Goal: Participate in discussion: Engage in conversation with other users on a specific topic

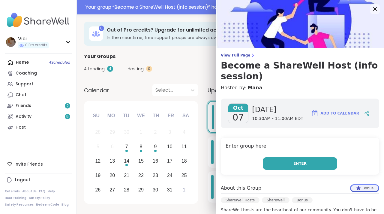
click at [291, 159] on button "Enter" at bounding box center [300, 163] width 74 height 13
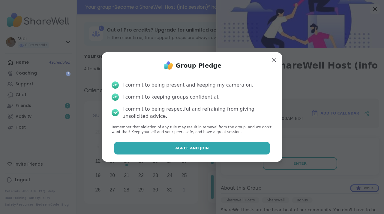
click at [213, 144] on button "Agree and Join" at bounding box center [192, 148] width 156 height 13
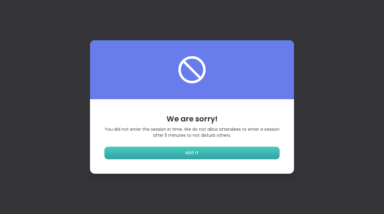
click at [214, 151] on link "GOT IT" at bounding box center [191, 152] width 175 height 13
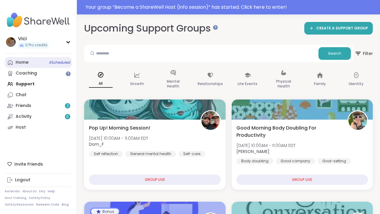
click at [41, 63] on link "Home 4 Scheduled" at bounding box center [38, 62] width 67 height 11
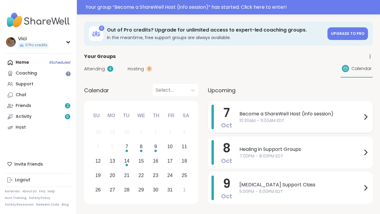
click at [251, 112] on span "Become a ShareWell Host (info session)" at bounding box center [300, 113] width 122 height 7
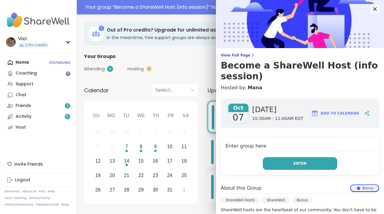
click at [270, 158] on button "Enter" at bounding box center [300, 163] width 74 height 13
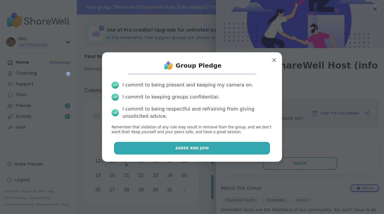
click at [225, 147] on button "Agree and Join" at bounding box center [192, 148] width 156 height 13
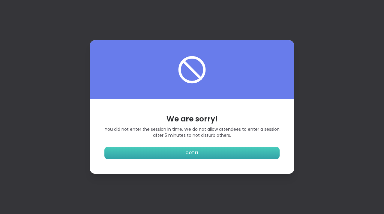
click at [220, 151] on link "GOT IT" at bounding box center [191, 152] width 175 height 13
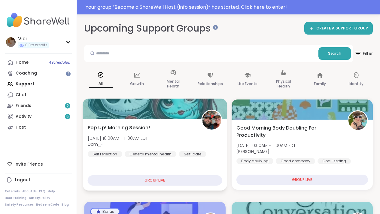
click at [186, 112] on div at bounding box center [155, 108] width 144 height 20
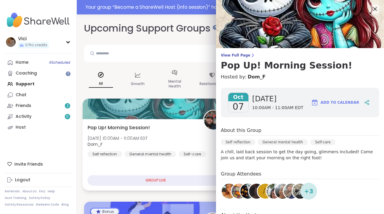
click at [157, 179] on div "GROUP LIVE" at bounding box center [156, 180] width 137 height 11
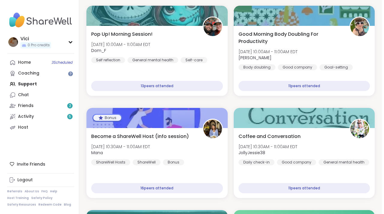
scroll to position [65, 0]
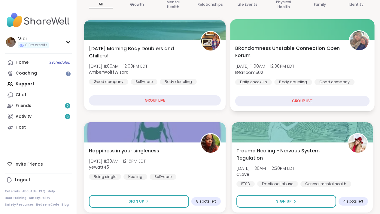
click at [285, 48] on span "BRandomness Unstable Connection Open Forum" at bounding box center [288, 51] width 107 height 15
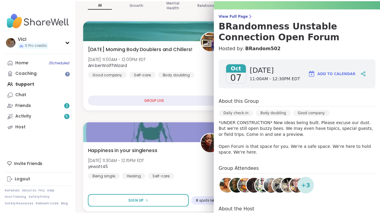
scroll to position [29, 0]
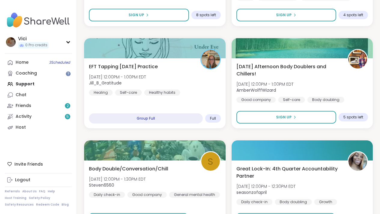
scroll to position [255, 0]
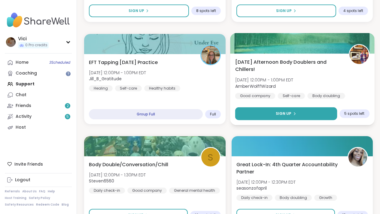
click at [266, 117] on button "Sign Up" at bounding box center [286, 113] width 102 height 13
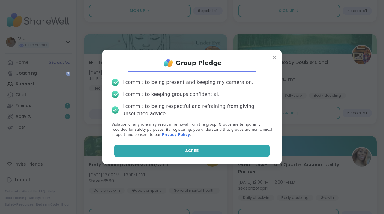
click at [217, 145] on button "Agree" at bounding box center [192, 150] width 156 height 13
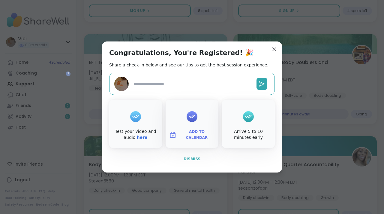
click at [192, 162] on button "Dismiss" at bounding box center [192, 158] width 166 height 13
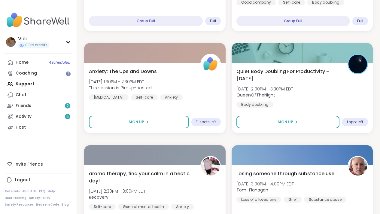
scroll to position [656, 0]
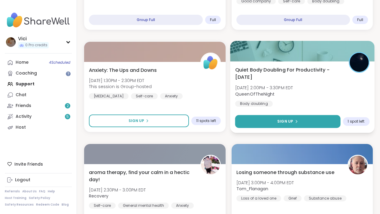
click at [255, 122] on button "Sign Up" at bounding box center [287, 121] width 105 height 13
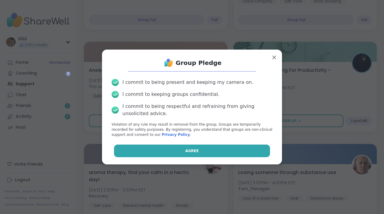
click at [229, 149] on button "Agree" at bounding box center [192, 150] width 156 height 13
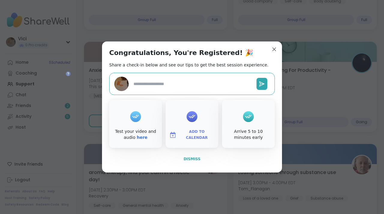
click at [193, 159] on span "Dismiss" at bounding box center [192, 159] width 17 height 4
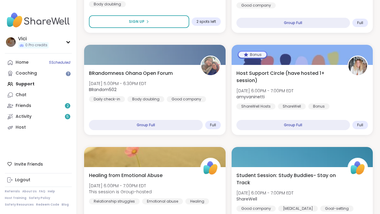
scroll to position [957, 0]
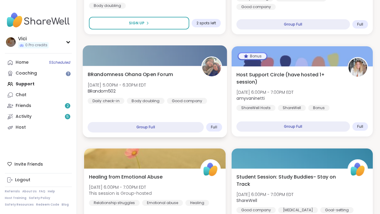
click at [174, 129] on div "Group Full" at bounding box center [146, 127] width 116 height 11
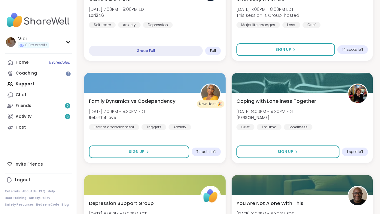
scroll to position [1342, 0]
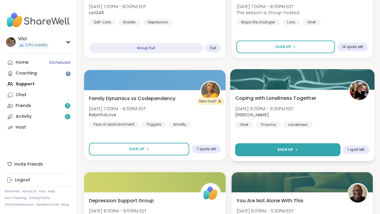
click at [331, 153] on button "Sign Up" at bounding box center [287, 149] width 105 height 13
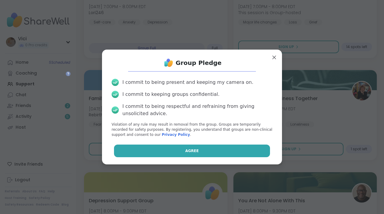
click at [246, 148] on button "Agree" at bounding box center [192, 150] width 156 height 13
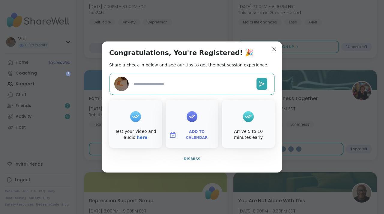
type textarea "*"
click at [192, 159] on span "Dismiss" at bounding box center [192, 159] width 17 height 4
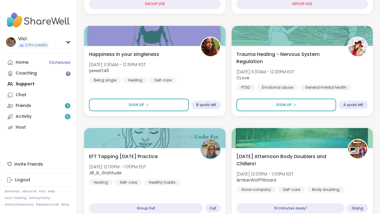
scroll to position [0, 0]
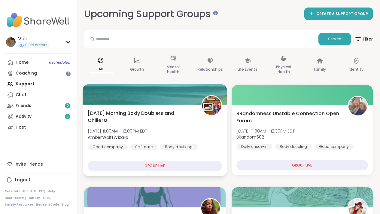
click at [181, 101] on div at bounding box center [155, 94] width 144 height 20
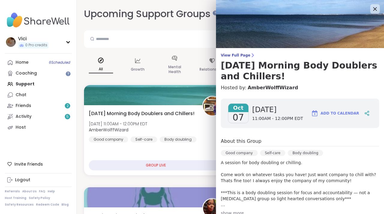
click at [263, 37] on img at bounding box center [300, 24] width 168 height 48
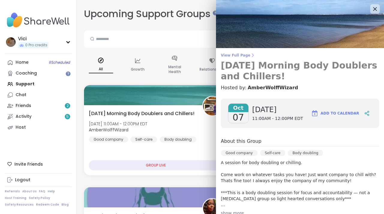
click at [240, 58] on link "View Full Page Tuesday Morning Body Doublers and Chillers!" at bounding box center [300, 67] width 158 height 29
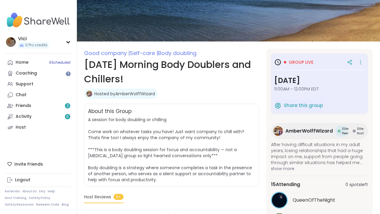
scroll to position [38, 0]
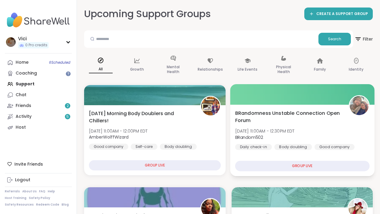
click at [271, 110] on span "BRandomness Unstable Connection Open Forum" at bounding box center [288, 116] width 107 height 15
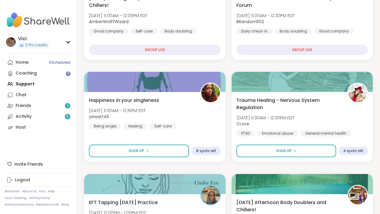
scroll to position [114, 0]
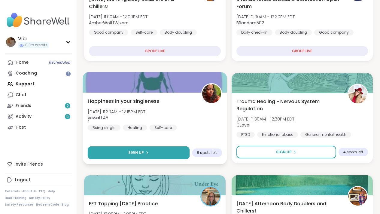
click at [164, 153] on button "Sign Up" at bounding box center [139, 152] width 102 height 13
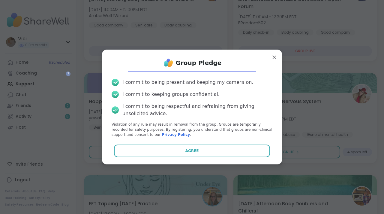
click at [174, 144] on div "Group Pledge I commit to being present and keeping my camera on. I commit to ke…" at bounding box center [192, 106] width 171 height 105
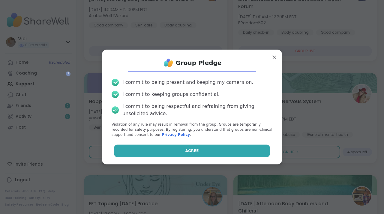
click at [174, 151] on button "Agree" at bounding box center [192, 150] width 156 height 13
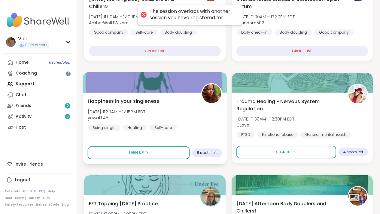
click at [180, 84] on div at bounding box center [155, 82] width 144 height 20
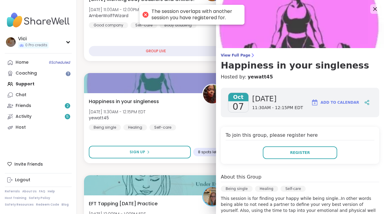
click at [287, 145] on div "To join this group, please register here Register" at bounding box center [300, 145] width 158 height 37
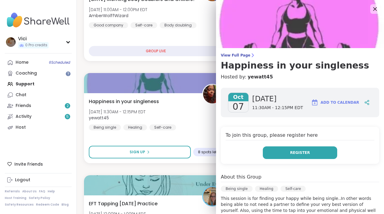
click at [290, 154] on span "Register" at bounding box center [300, 152] width 20 height 5
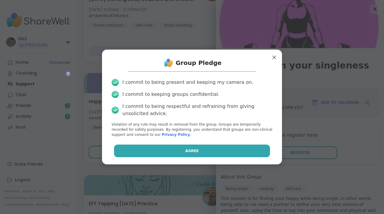
click at [241, 153] on button "Agree" at bounding box center [192, 150] width 156 height 13
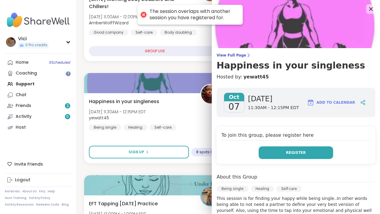
click at [264, 151] on button "Register" at bounding box center [295, 152] width 74 height 13
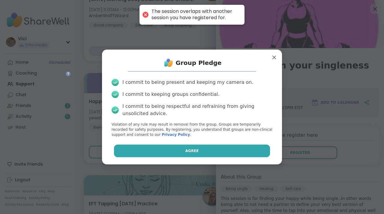
click at [234, 153] on button "Agree" at bounding box center [192, 150] width 156 height 13
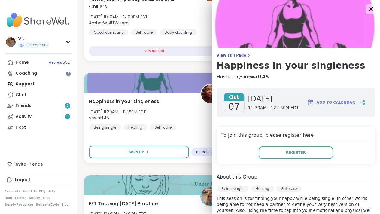
click at [369, 9] on icon at bounding box center [371, 9] width 4 height 4
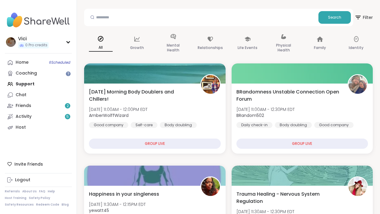
scroll to position [0, 0]
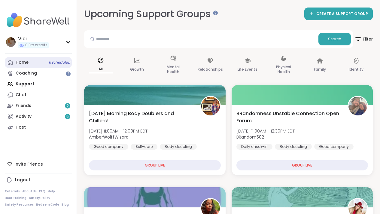
click at [40, 61] on link "Home 6 Scheduled" at bounding box center [38, 62] width 67 height 11
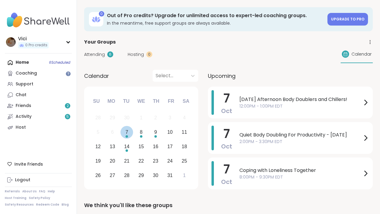
click at [127, 135] on div "Choose Tuesday, October 7th, 2025" at bounding box center [126, 136] width 2 height 2
click at [135, 133] on div "8" at bounding box center [141, 132] width 13 height 13
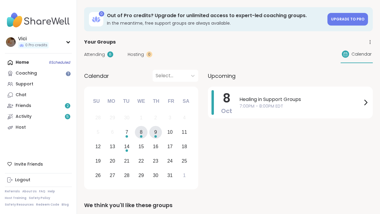
click at [151, 136] on div "9" at bounding box center [155, 132] width 13 height 13
click at [130, 134] on div "7" at bounding box center [126, 132] width 13 height 13
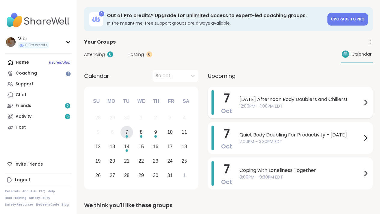
click at [241, 111] on div "Tuesday Afternoon Body Doublers and Chillers! 12:00PM - 1:00PM EDT" at bounding box center [304, 102] width 130 height 25
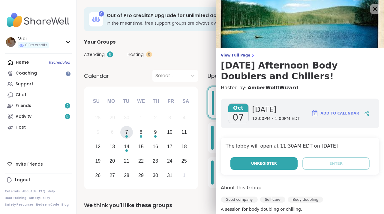
click at [256, 161] on span "Unregister" at bounding box center [264, 163] width 26 height 5
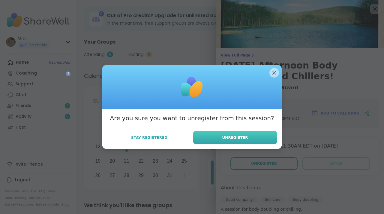
click at [247, 133] on button "Unregister" at bounding box center [235, 138] width 84 height 14
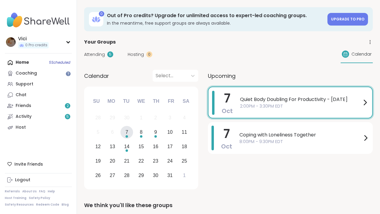
click at [42, 64] on div "Home 5 Scheduled Coaching Support Chat Friends 2 Activity 5 Host" at bounding box center [38, 95] width 67 height 76
click at [39, 75] on link "Coaching" at bounding box center [38, 73] width 67 height 11
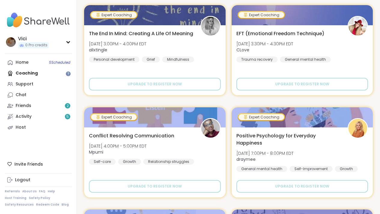
scroll to position [236, 0]
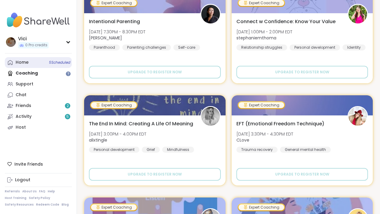
click at [62, 61] on span "5 Scheduled" at bounding box center [59, 62] width 21 height 5
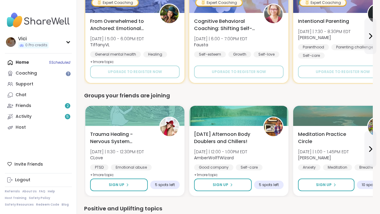
scroll to position [434, 0]
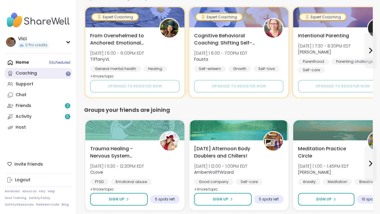
click at [52, 72] on link "Coaching" at bounding box center [38, 73] width 67 height 11
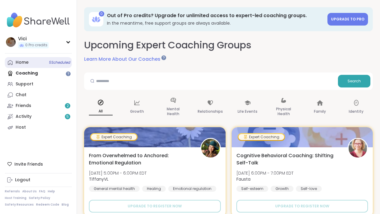
click at [50, 60] on span "5 Scheduled" at bounding box center [59, 62] width 21 height 5
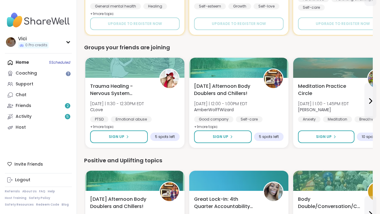
scroll to position [498, 0]
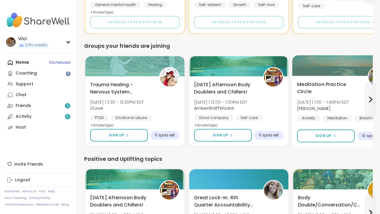
click at [363, 102] on div "Meditation Practice Circle Tue 10/7 | 1:00 - 1:45PM EDT Nicholas Anxiety Medita…" at bounding box center [342, 101] width 91 height 41
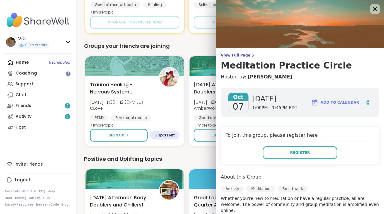
click at [370, 104] on div "Oct 07 Tuesday 1:00PM - 1:45PM EDT Add to Calendar" at bounding box center [300, 102] width 158 height 29
click at [371, 6] on icon at bounding box center [375, 9] width 8 height 8
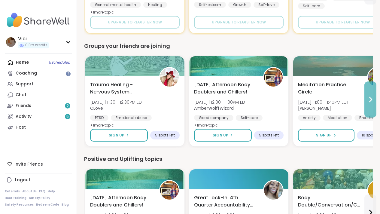
click at [370, 103] on button at bounding box center [370, 99] width 12 height 36
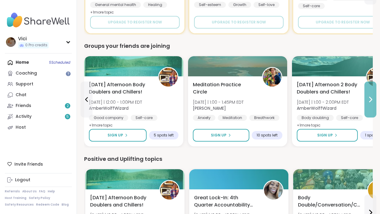
click at [370, 103] on button at bounding box center [370, 99] width 12 height 36
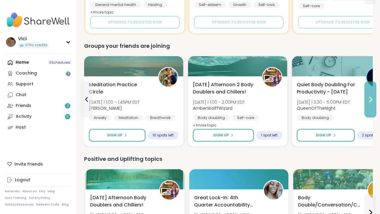
click at [370, 103] on button at bounding box center [370, 99] width 12 height 36
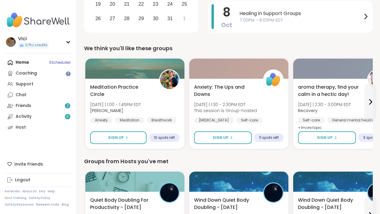
scroll to position [155, 0]
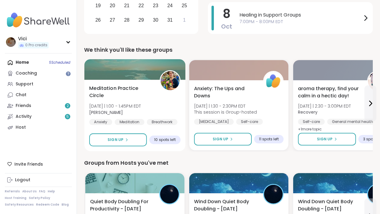
click at [157, 106] on div "Meditation Practice Circle Tue 10/7 | 1:00 - 1:45PM EDT Nicholas Anxiety Medita…" at bounding box center [134, 105] width 91 height 41
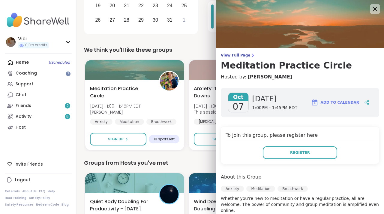
click at [371, 11] on icon at bounding box center [375, 9] width 8 height 8
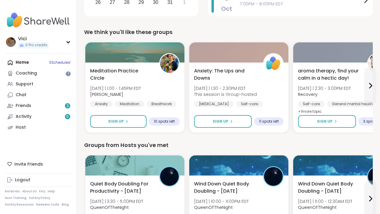
scroll to position [174, 0]
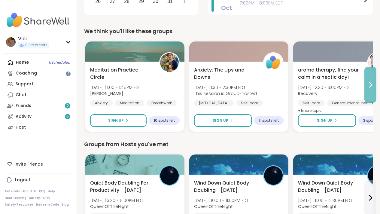
click at [369, 77] on button at bounding box center [370, 85] width 12 height 36
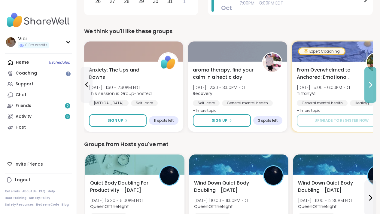
click at [369, 77] on button at bounding box center [370, 85] width 12 height 36
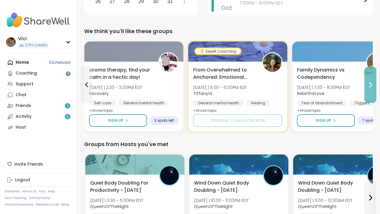
click at [369, 77] on button at bounding box center [370, 85] width 12 height 36
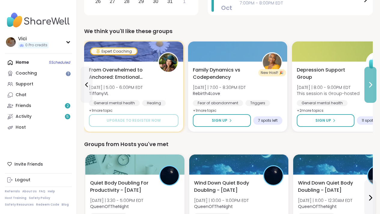
click at [369, 77] on button at bounding box center [370, 85] width 12 height 36
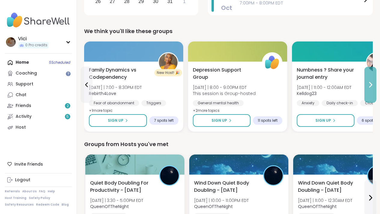
click at [369, 77] on button at bounding box center [370, 85] width 12 height 36
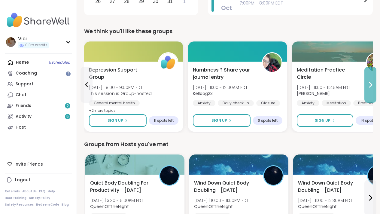
click at [369, 77] on button at bounding box center [370, 85] width 12 height 36
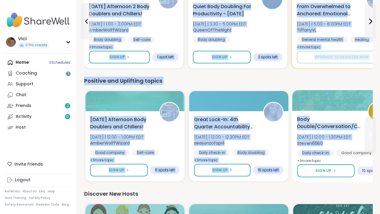
scroll to position [578, 0]
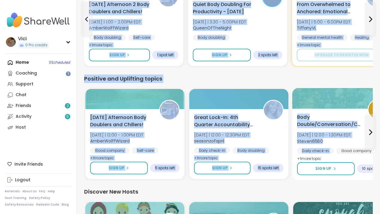
drag, startPoint x: 384, startPoint y: 68, endPoint x: 364, endPoint y: 145, distance: 79.8
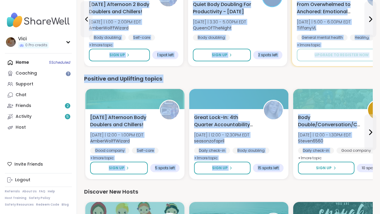
click at [235, 183] on div "We think you'll like these groups Meditation Practice Circle Tue 10/7 | 1:00 - …" at bounding box center [228, 24] width 288 height 803
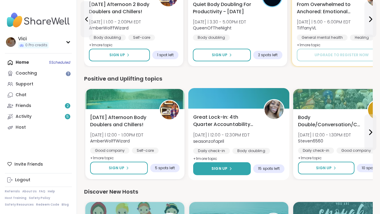
click at [232, 170] on button "Sign Up" at bounding box center [222, 168] width 58 height 13
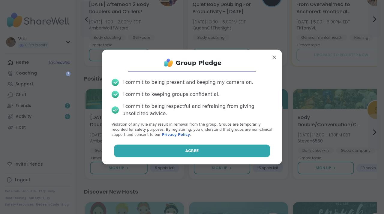
click at [216, 154] on button "Agree" at bounding box center [192, 150] width 156 height 13
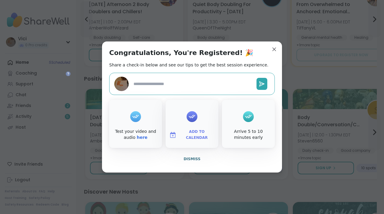
type textarea "*"
click at [191, 158] on span "Dismiss" at bounding box center [192, 159] width 17 height 4
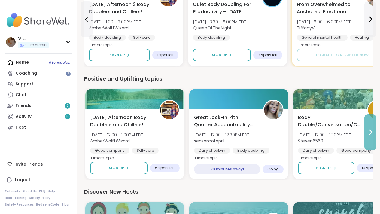
click at [370, 137] on button at bounding box center [370, 132] width 12 height 36
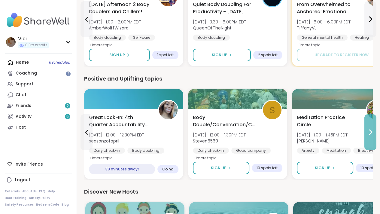
click at [370, 137] on button at bounding box center [370, 132] width 12 height 36
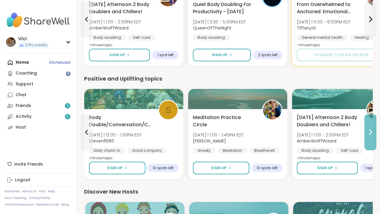
click at [370, 137] on button at bounding box center [370, 132] width 12 height 36
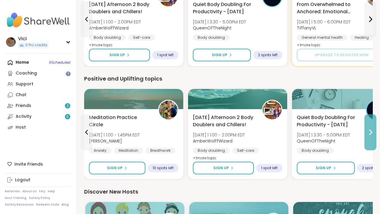
click at [370, 137] on button at bounding box center [370, 132] width 12 height 36
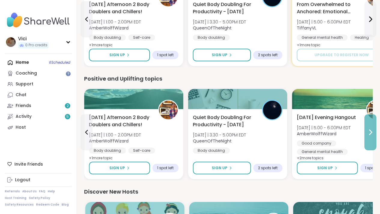
click at [370, 137] on button at bounding box center [370, 132] width 12 height 36
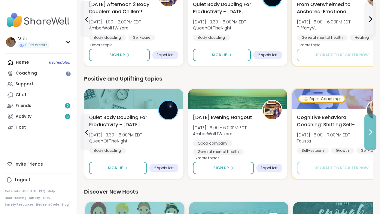
click at [370, 137] on button at bounding box center [370, 132] width 12 height 36
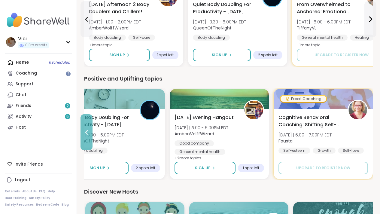
click at [86, 128] on button at bounding box center [86, 132] width 12 height 36
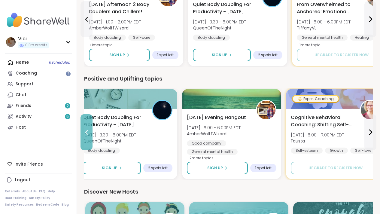
click at [86, 128] on button at bounding box center [86, 132] width 12 height 36
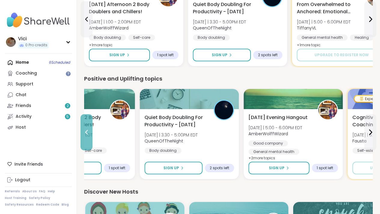
click at [86, 128] on button at bounding box center [86, 132] width 12 height 36
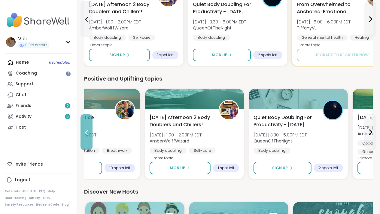
click at [86, 128] on button at bounding box center [86, 132] width 12 height 36
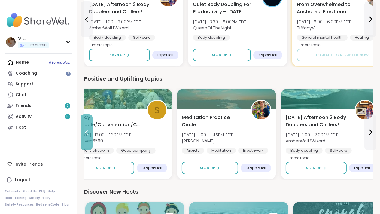
click at [86, 128] on button at bounding box center [86, 132] width 12 height 36
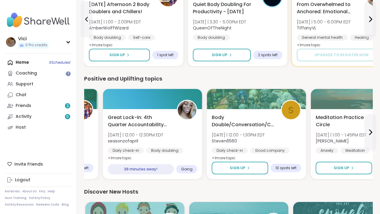
click at [86, 128] on div "Tuesday Afternoon Body Doublers and Chillers! Tue 10/7 | 12:00 - 1:00PM EDT Amb…" at bounding box center [48, 138] width 89 height 48
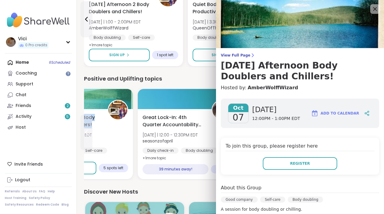
click at [86, 128] on button at bounding box center [86, 132] width 12 height 36
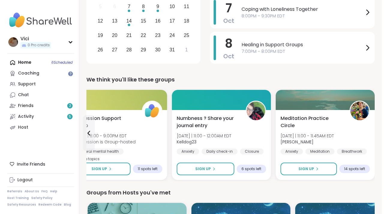
scroll to position [120, 0]
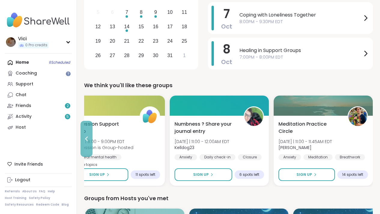
click at [89, 146] on button at bounding box center [86, 139] width 12 height 36
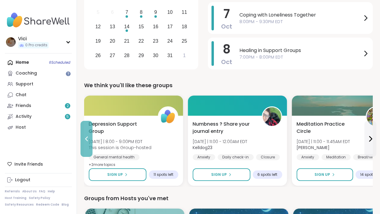
click at [89, 146] on button at bounding box center [86, 139] width 12 height 36
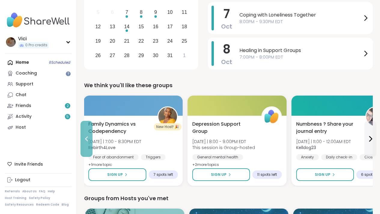
click at [89, 146] on button at bounding box center [86, 139] width 12 height 36
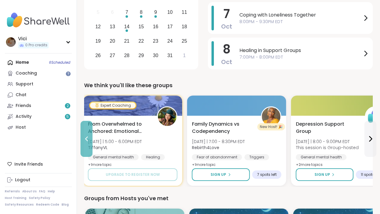
click at [89, 146] on button at bounding box center [86, 139] width 12 height 36
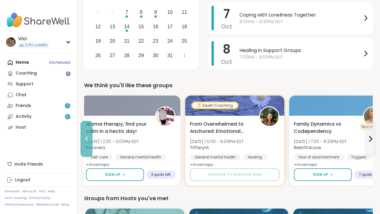
click at [89, 146] on button at bounding box center [86, 139] width 12 height 36
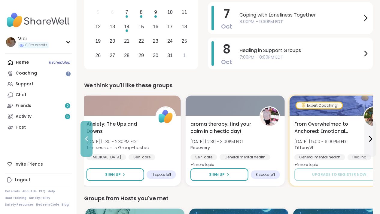
click at [89, 146] on button at bounding box center [86, 139] width 12 height 36
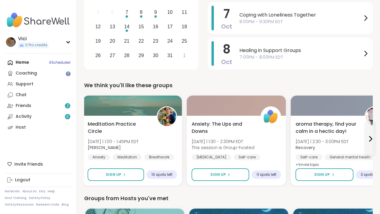
click at [89, 146] on div "Meditation Practice Circle Tue 10/7 | 1:00 - 1:45PM EDT Nicholas Anxiety Medita…" at bounding box center [132, 140] width 89 height 40
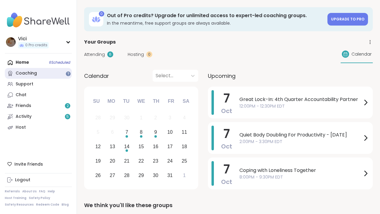
click at [58, 73] on link "Coaching" at bounding box center [38, 73] width 67 height 11
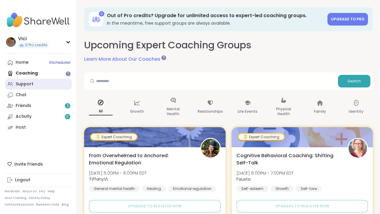
click at [42, 83] on link "Support" at bounding box center [38, 84] width 67 height 11
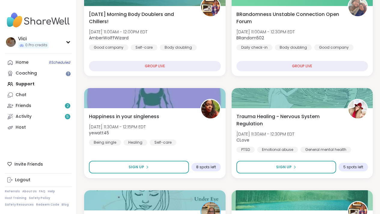
scroll to position [111, 0]
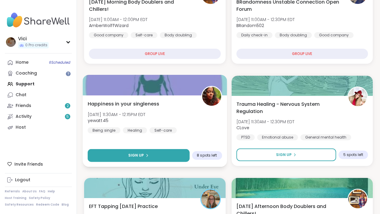
click at [167, 158] on button "Sign Up" at bounding box center [139, 155] width 102 height 13
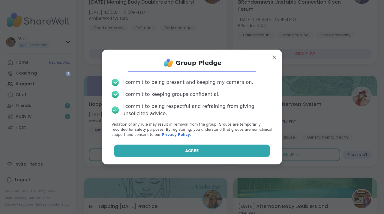
click at [173, 150] on button "Agree" at bounding box center [192, 150] width 156 height 13
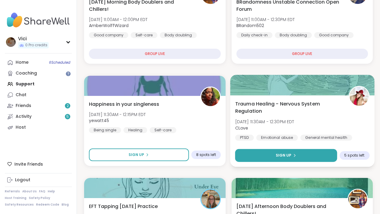
click at [261, 153] on button "Sign Up" at bounding box center [286, 155] width 102 height 13
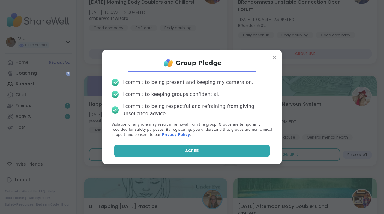
click at [227, 148] on button "Agree" at bounding box center [192, 150] width 156 height 13
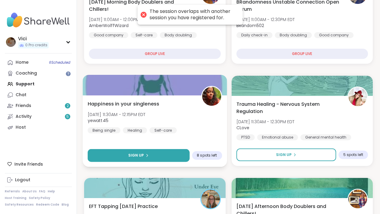
click at [183, 157] on button "Sign Up" at bounding box center [139, 155] width 102 height 13
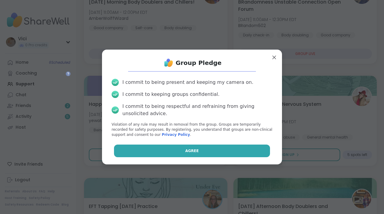
click at [217, 151] on button "Agree" at bounding box center [192, 150] width 156 height 13
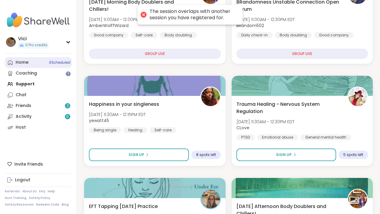
click at [56, 65] on span "6 Scheduled" at bounding box center [59, 62] width 21 height 5
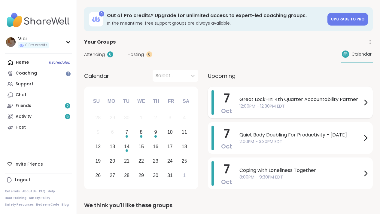
click at [239, 106] on span "12:00PM - 12:30PM EDT" at bounding box center [300, 106] width 122 height 6
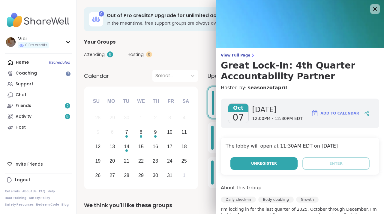
click at [244, 158] on button "Unregister" at bounding box center [264, 163] width 67 height 13
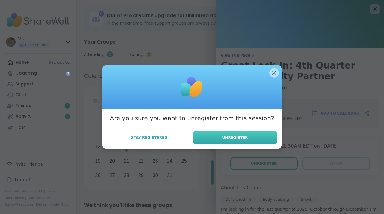
click at [234, 140] on span "Unregister" at bounding box center [235, 137] width 26 height 5
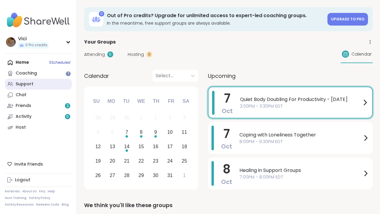
click at [35, 85] on link "Support" at bounding box center [38, 84] width 67 height 11
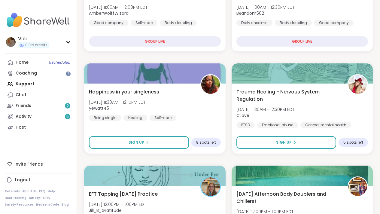
scroll to position [128, 0]
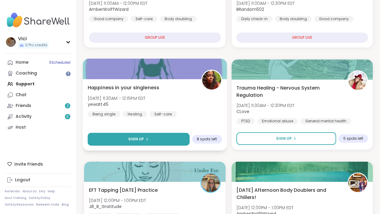
click at [139, 137] on span "Sign Up" at bounding box center [136, 138] width 16 height 5
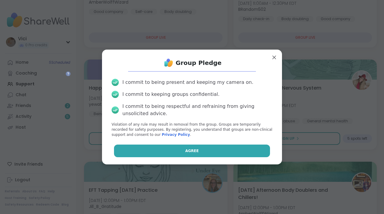
click at [152, 150] on button "Agree" at bounding box center [192, 150] width 156 height 13
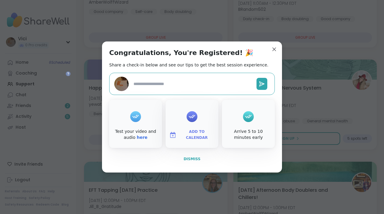
click at [197, 159] on span "Dismiss" at bounding box center [192, 159] width 17 height 4
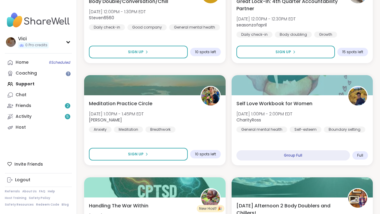
scroll to position [412, 0]
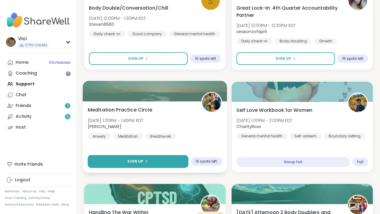
click at [182, 164] on button "Sign Up" at bounding box center [138, 161] width 101 height 13
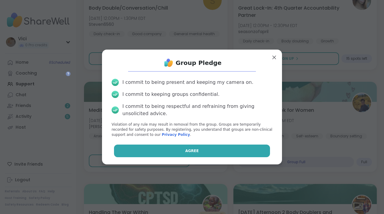
click at [176, 145] on button "Agree" at bounding box center [192, 150] width 156 height 13
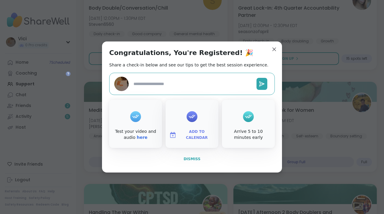
click at [189, 160] on span "Dismiss" at bounding box center [192, 159] width 17 height 4
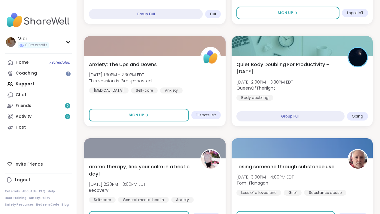
scroll to position [664, 0]
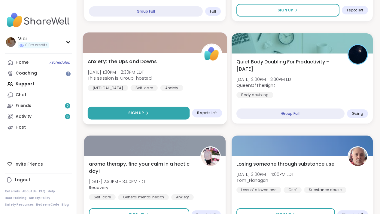
click at [125, 113] on button "Sign Up" at bounding box center [139, 113] width 102 height 13
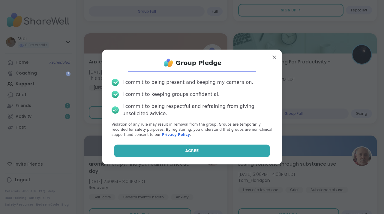
click at [149, 148] on button "Agree" at bounding box center [192, 150] width 156 height 13
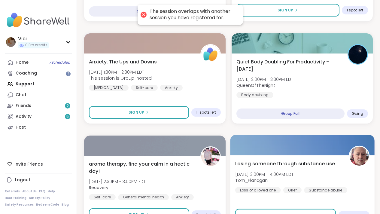
click at [255, 205] on div "Losing someone through substance use Tue, Oct 07 | 3:00PM - 4:00PM EDT Tom_Flan…" at bounding box center [302, 190] width 144 height 71
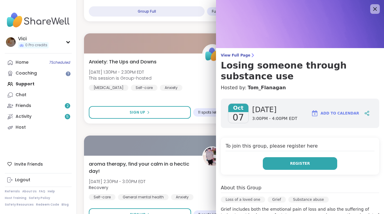
click at [277, 164] on button "Register" at bounding box center [300, 163] width 74 height 13
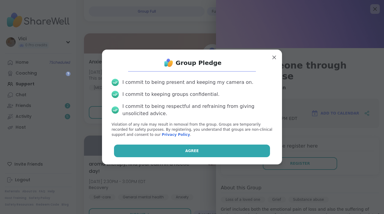
click at [237, 151] on button "Agree" at bounding box center [192, 150] width 156 height 13
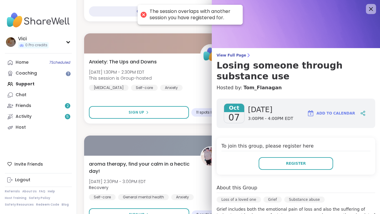
click at [370, 10] on icon at bounding box center [371, 9] width 8 height 8
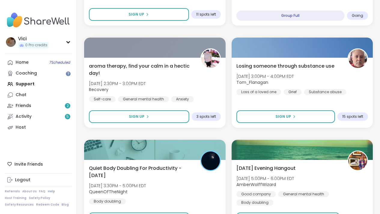
scroll to position [770, 0]
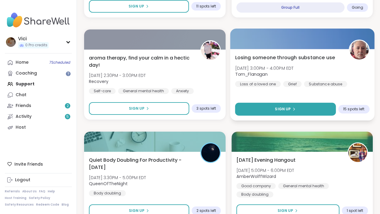
click at [317, 106] on button "Sign Up" at bounding box center [285, 109] width 101 height 13
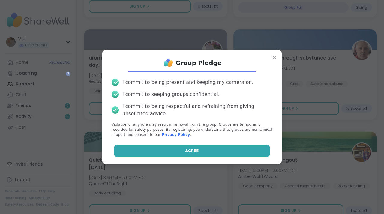
click at [244, 146] on button "Agree" at bounding box center [192, 150] width 156 height 13
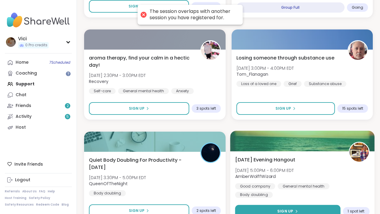
click at [265, 206] on button "Sign Up" at bounding box center [287, 211] width 105 height 13
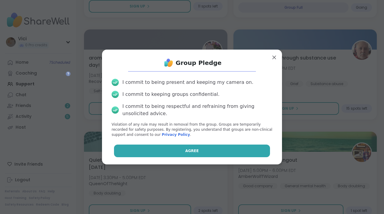
click at [233, 153] on button "Agree" at bounding box center [192, 150] width 156 height 13
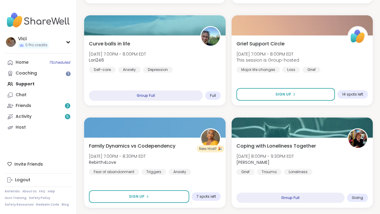
scroll to position [1302, 0]
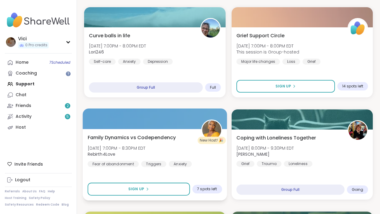
click at [179, 182] on div "Family Dynamics vs Codependency Tue, Oct 07 | 7:00PM - 8:30PM EDT Rebirth4Love …" at bounding box center [155, 164] width 144 height 71
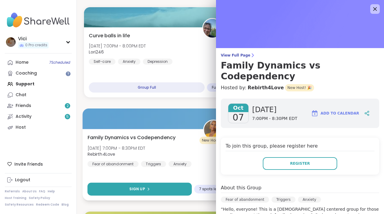
click at [176, 187] on button "Sign Up" at bounding box center [140, 189] width 104 height 13
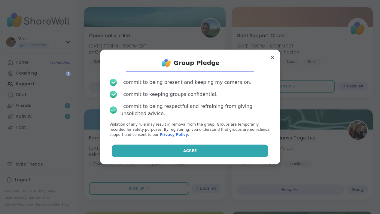
click at [189, 148] on span "Agree" at bounding box center [190, 150] width 14 height 5
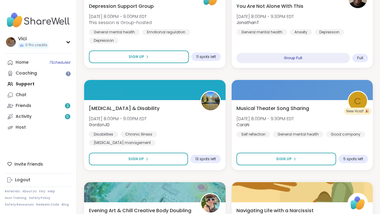
scroll to position [1574, 0]
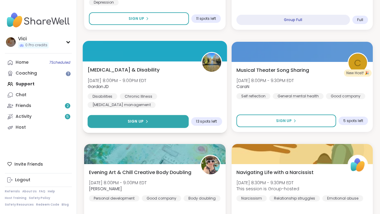
click at [154, 118] on button "Sign Up" at bounding box center [138, 121] width 101 height 13
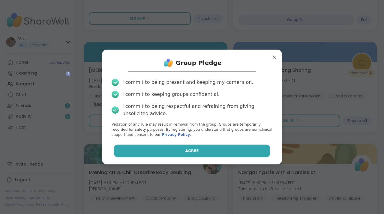
click at [158, 150] on button "Agree" at bounding box center [192, 150] width 156 height 13
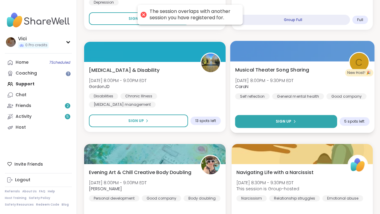
click at [276, 117] on button "Sign Up" at bounding box center [286, 121] width 102 height 13
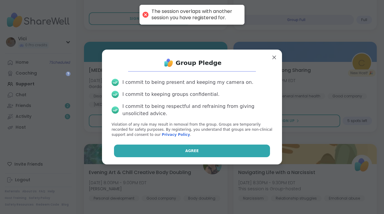
click at [234, 152] on button "Agree" at bounding box center [192, 150] width 156 height 13
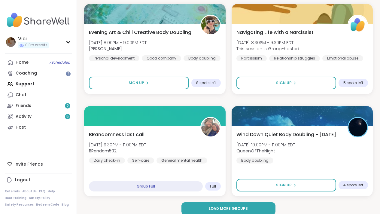
scroll to position [1721, 0]
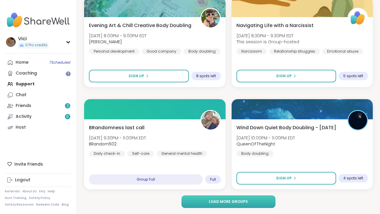
click at [269, 201] on button "Load more groups" at bounding box center [228, 201] width 94 height 13
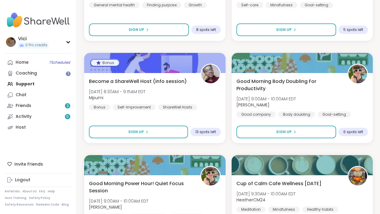
scroll to position [2181, 0]
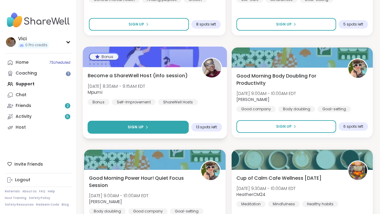
click at [166, 125] on button "Sign Up" at bounding box center [138, 127] width 101 height 13
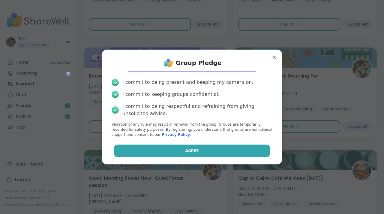
click at [169, 152] on button "Agree" at bounding box center [192, 150] width 156 height 13
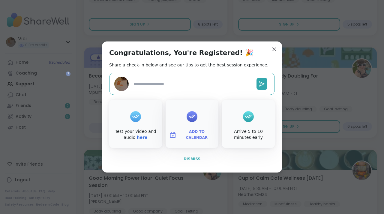
click at [188, 157] on span "Dismiss" at bounding box center [192, 159] width 17 height 4
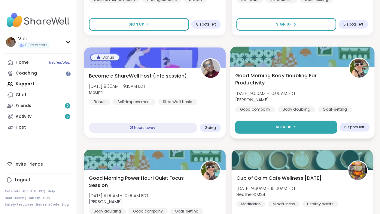
click at [251, 124] on button "Sign Up" at bounding box center [286, 127] width 102 height 13
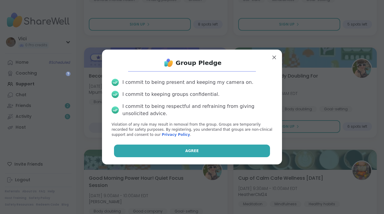
click at [215, 152] on button "Agree" at bounding box center [192, 150] width 156 height 13
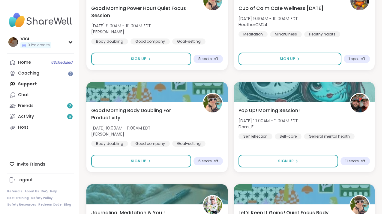
scroll to position [2382, 0]
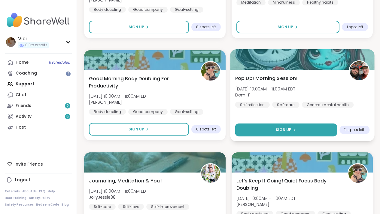
click at [300, 133] on button "Sign Up" at bounding box center [286, 129] width 102 height 13
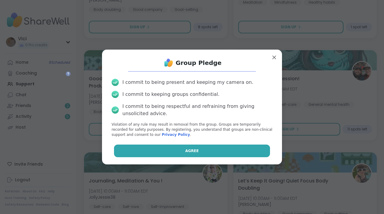
click at [239, 156] on button "Agree" at bounding box center [192, 150] width 156 height 13
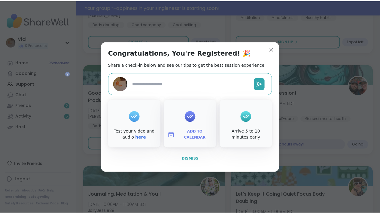
scroll to position [2397, 0]
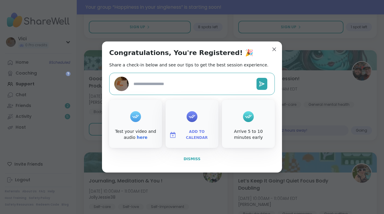
click at [195, 161] on span "Dismiss" at bounding box center [192, 159] width 17 height 4
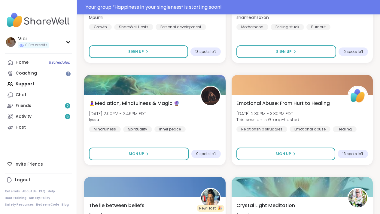
scroll to position [3199, 0]
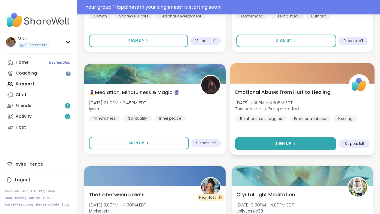
click at [307, 146] on button "Sign Up" at bounding box center [285, 143] width 101 height 13
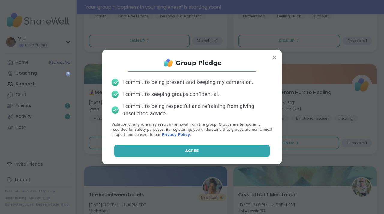
click at [250, 152] on button "Agree" at bounding box center [192, 150] width 156 height 13
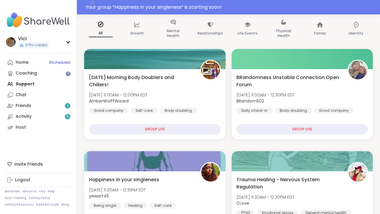
scroll to position [93, 0]
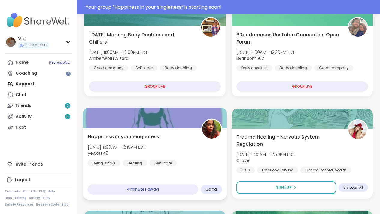
click at [186, 125] on div at bounding box center [155, 117] width 144 height 20
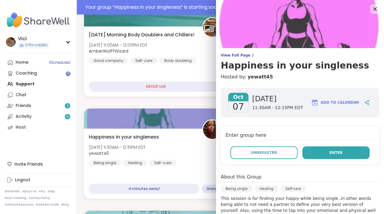
click at [312, 150] on button "Enter" at bounding box center [336, 152] width 67 height 13
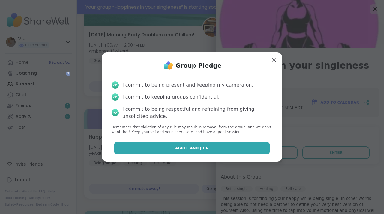
click at [246, 147] on button "Agree and Join" at bounding box center [192, 148] width 156 height 13
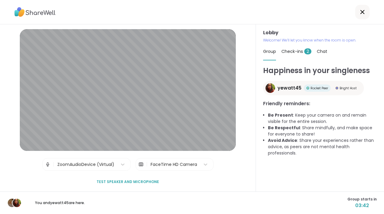
click at [291, 51] on span "Check-ins 2" at bounding box center [297, 51] width 30 height 6
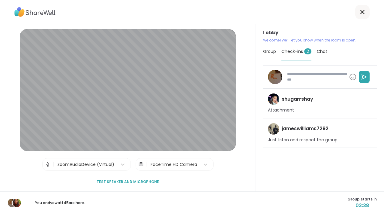
type textarea "*"
click at [272, 56] on div "Group" at bounding box center [269, 51] width 13 height 17
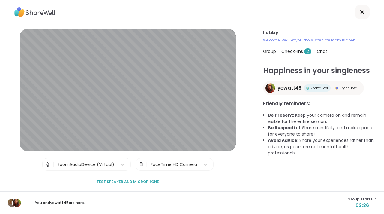
click at [317, 51] on span "Chat" at bounding box center [322, 51] width 11 height 6
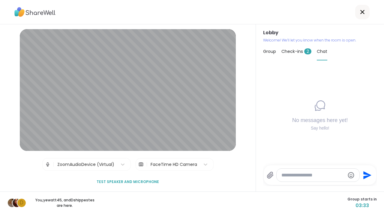
click at [270, 53] on span "Group" at bounding box center [269, 51] width 13 height 6
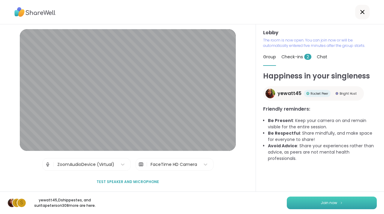
click at [311, 198] on button "Join now" at bounding box center [332, 202] width 90 height 13
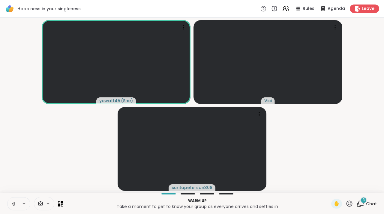
click at [357, 206] on icon at bounding box center [361, 204] width 8 height 8
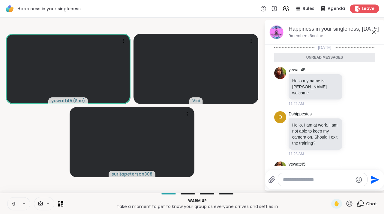
scroll to position [43, 0]
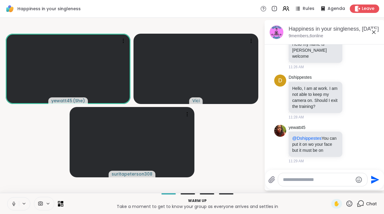
click at [14, 205] on icon at bounding box center [13, 203] width 5 height 5
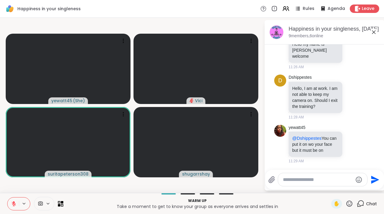
click at [291, 181] on textarea "Type your message" at bounding box center [318, 180] width 70 height 6
type textarea "**********"
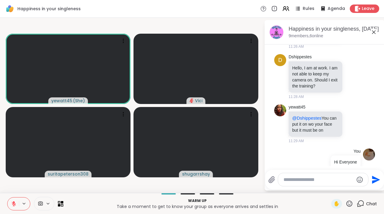
scroll to position [60, 0]
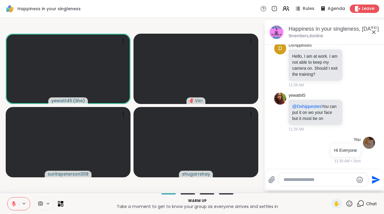
click at [373, 29] on icon at bounding box center [373, 32] width 7 height 7
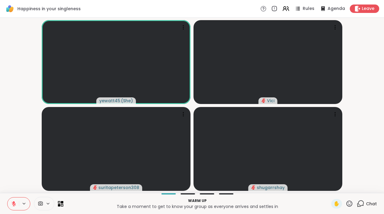
click at [15, 206] on icon at bounding box center [13, 203] width 5 height 5
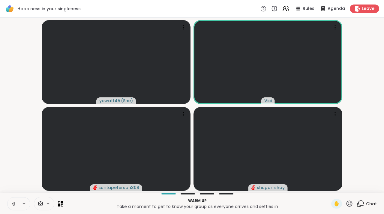
click at [11, 206] on button at bounding box center [13, 203] width 11 height 13
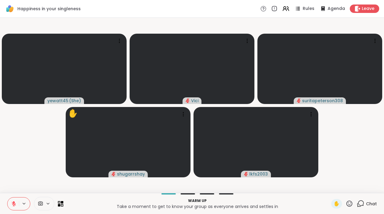
click at [346, 203] on icon at bounding box center [350, 204] width 8 height 8
click at [357, 204] on icon at bounding box center [361, 204] width 8 height 8
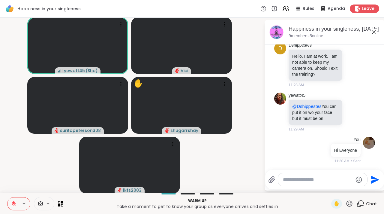
click at [331, 181] on textarea "Type your message" at bounding box center [318, 180] width 70 height 6
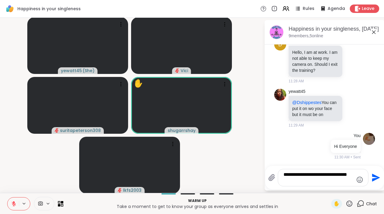
type textarea "**********"
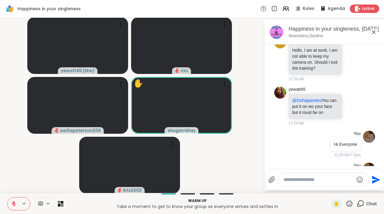
scroll to position [98, 0]
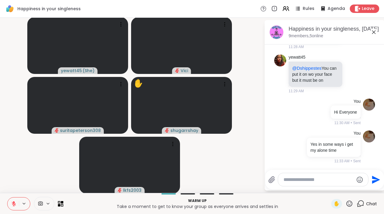
click at [370, 34] on icon at bounding box center [373, 32] width 7 height 7
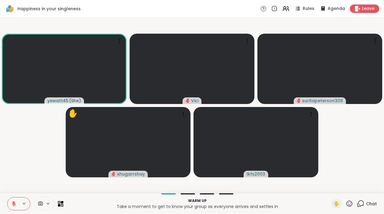
click at [347, 204] on icon at bounding box center [350, 203] width 6 height 6
click at [361, 204] on div "Chat" at bounding box center [367, 204] width 20 height 10
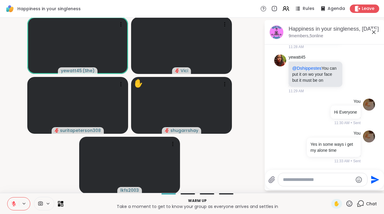
click at [326, 182] on div at bounding box center [322, 179] width 89 height 13
click at [314, 177] on textarea "Type your message" at bounding box center [318, 180] width 70 height 6
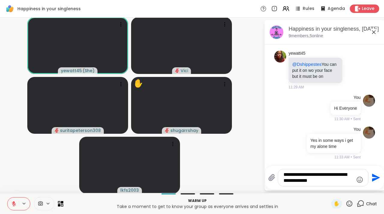
type textarea "**********"
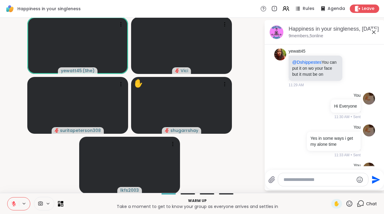
scroll to position [142, 0]
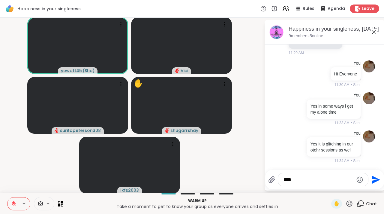
type textarea "*****"
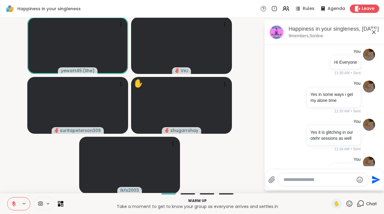
scroll to position [174, 0]
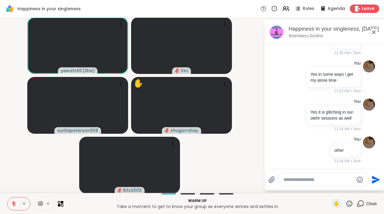
click at [370, 31] on icon at bounding box center [373, 32] width 7 height 7
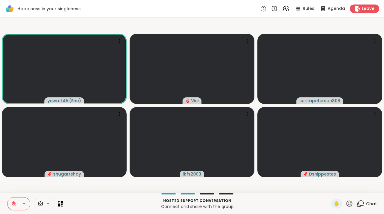
click at [16, 201] on icon at bounding box center [13, 203] width 5 height 5
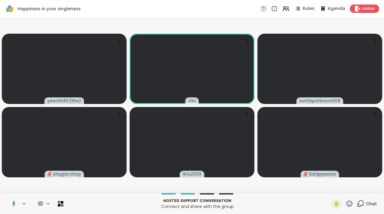
click at [16, 201] on button at bounding box center [13, 203] width 12 height 13
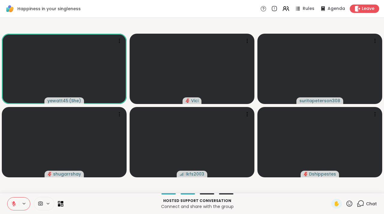
click at [12, 206] on button at bounding box center [13, 203] width 11 height 13
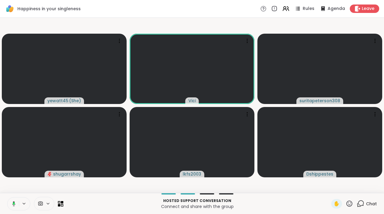
click at [16, 208] on button at bounding box center [13, 203] width 12 height 13
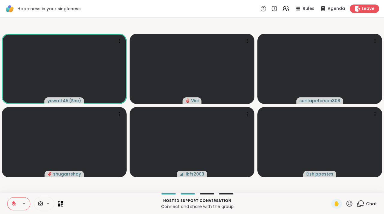
click at [16, 203] on icon at bounding box center [13, 203] width 5 height 5
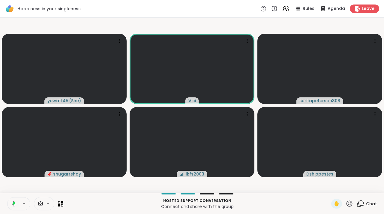
click at [16, 203] on button at bounding box center [13, 203] width 12 height 13
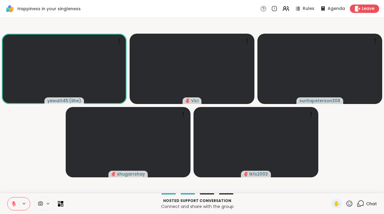
click at [346, 204] on icon at bounding box center [350, 204] width 8 height 8
click at [357, 203] on icon at bounding box center [361, 204] width 8 height 8
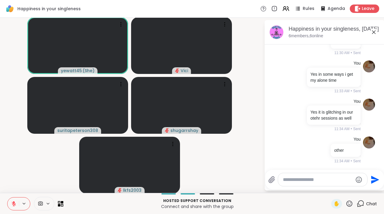
click at [333, 178] on textarea "Type your message" at bounding box center [318, 180] width 70 height 6
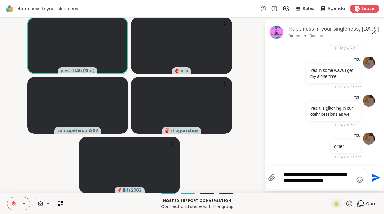
type textarea "**********"
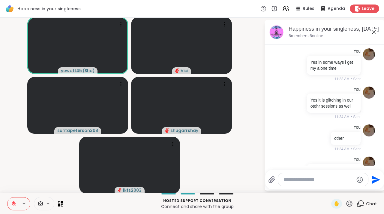
scroll to position [225, 0]
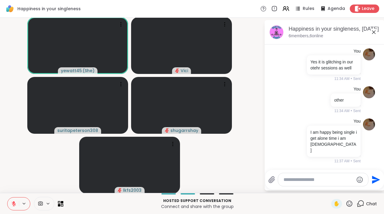
click at [370, 34] on icon at bounding box center [373, 32] width 7 height 7
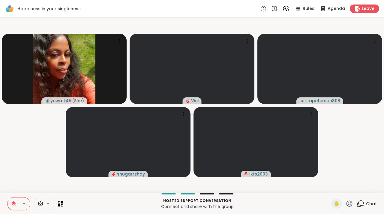
click at [358, 205] on icon at bounding box center [361, 202] width 6 height 5
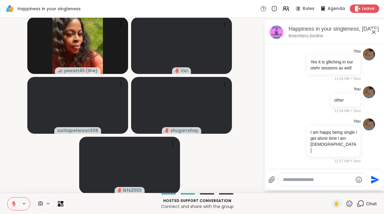
click at [301, 183] on div at bounding box center [322, 179] width 89 height 13
click at [293, 180] on textarea "Type your message" at bounding box center [318, 180] width 70 height 6
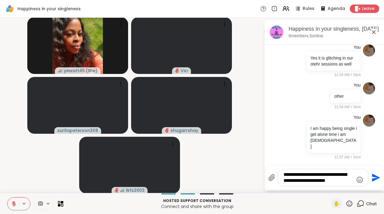
type textarea "**********"
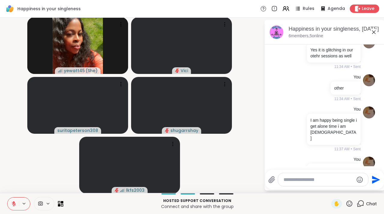
scroll to position [274, 0]
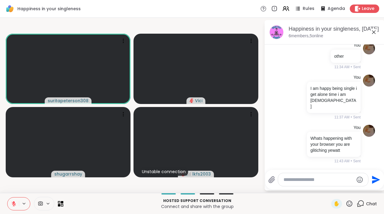
click at [373, 36] on div "Happiness in your singleness, Oct 07 6 members, 5 online" at bounding box center [334, 32] width 91 height 14
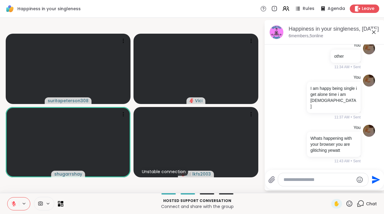
click at [373, 34] on icon at bounding box center [373, 32] width 7 height 7
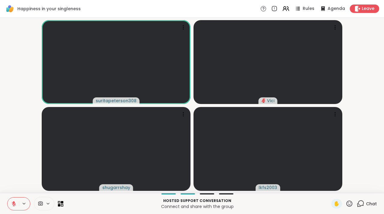
click at [351, 200] on div "✋ Chat" at bounding box center [354, 204] width 46 height 10
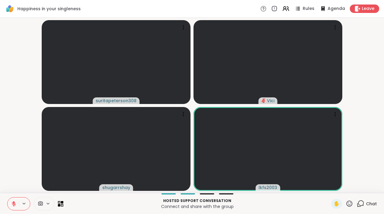
click at [357, 204] on icon at bounding box center [361, 204] width 8 height 8
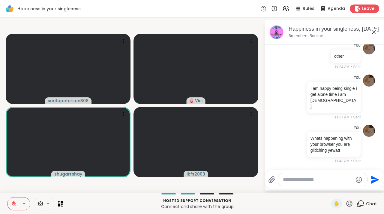
click at [334, 175] on div at bounding box center [322, 179] width 89 height 13
click at [315, 178] on textarea "Type your message" at bounding box center [318, 180] width 70 height 6
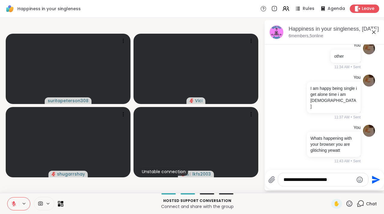
type textarea "**********"
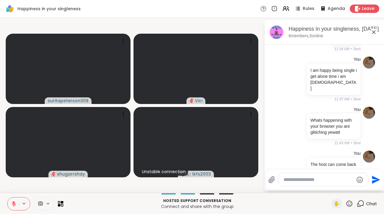
scroll to position [312, 0]
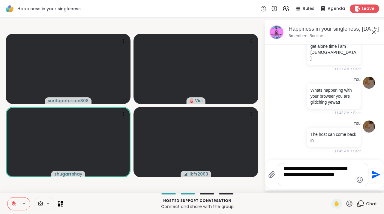
type textarea "**********"
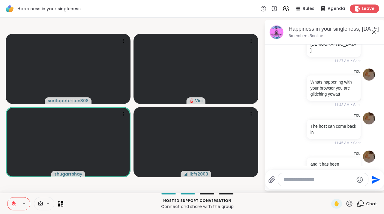
scroll to position [362, 0]
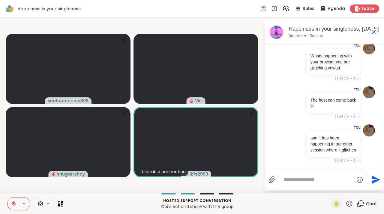
click at [373, 33] on icon at bounding box center [373, 32] width 7 height 7
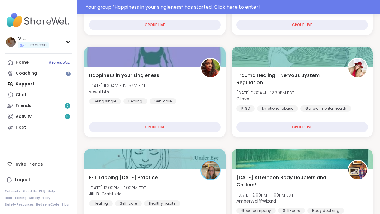
scroll to position [189, 0]
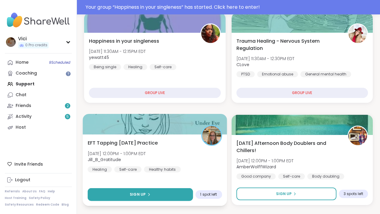
click at [151, 191] on button "Sign Up" at bounding box center [140, 194] width 105 height 13
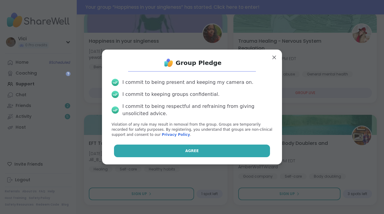
click at [165, 154] on button "Agree" at bounding box center [192, 150] width 156 height 13
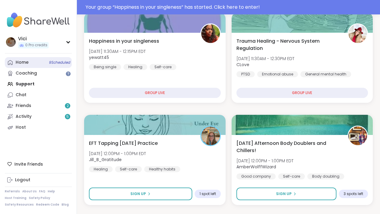
click at [41, 65] on link "Home 9 Scheduled" at bounding box center [38, 62] width 67 height 11
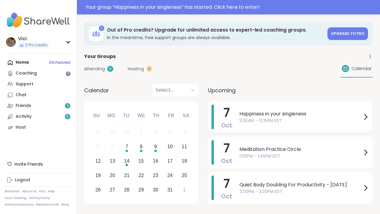
click at [241, 117] on span "11:30AM - 12:15PM EDT" at bounding box center [300, 120] width 122 height 6
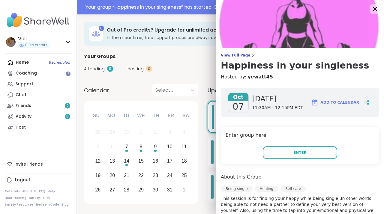
click at [371, 8] on icon at bounding box center [375, 9] width 8 height 8
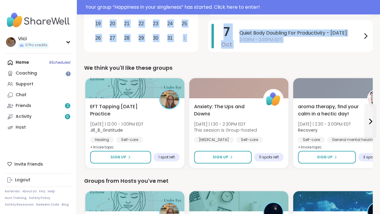
scroll to position [154, 0]
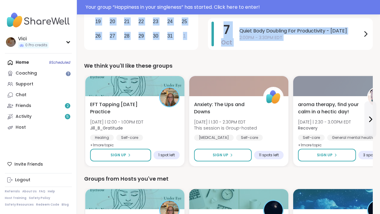
drag, startPoint x: 384, startPoint y: 39, endPoint x: 382, endPoint y: 54, distance: 15.5
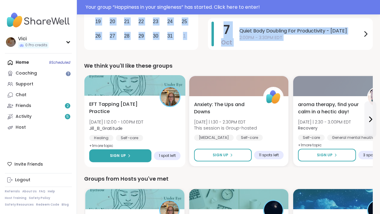
click at [133, 154] on button "Sign Up" at bounding box center [120, 155] width 62 height 13
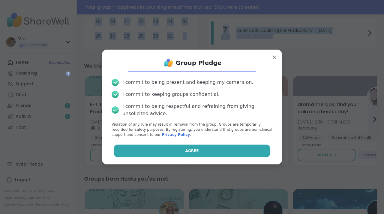
click at [142, 151] on button "Agree" at bounding box center [192, 150] width 156 height 13
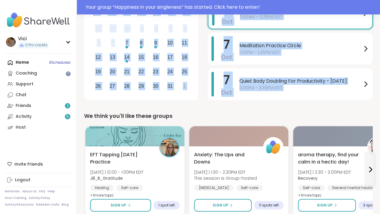
scroll to position [50, 0]
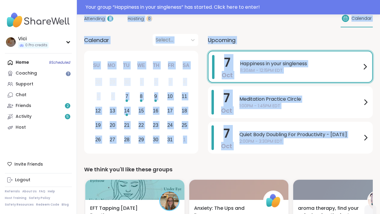
click at [185, 48] on div "Calendar Select... Previous Month Next Month [DATE] Su Mo Tu We Th Fr Sa 28 29 …" at bounding box center [141, 95] width 114 height 122
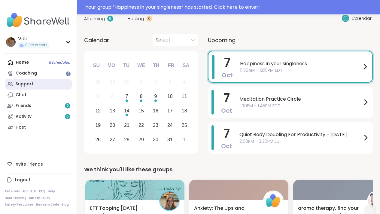
click at [48, 86] on link "Support" at bounding box center [38, 84] width 67 height 11
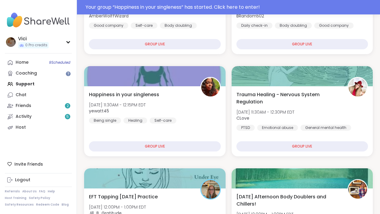
scroll to position [168, 0]
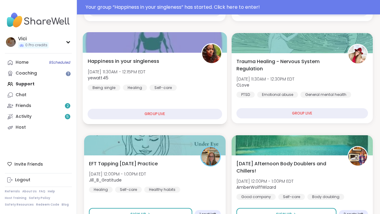
click at [197, 41] on div at bounding box center [155, 42] width 144 height 20
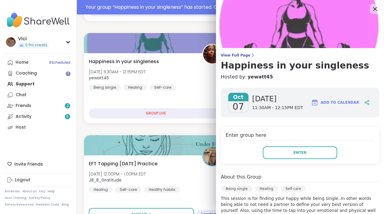
click at [371, 7] on icon at bounding box center [375, 9] width 8 height 8
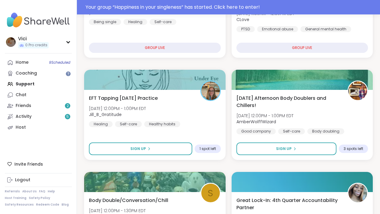
scroll to position [241, 0]
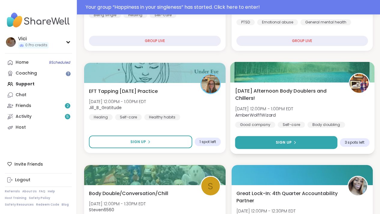
click at [273, 141] on button "Sign Up" at bounding box center [286, 142] width 102 height 13
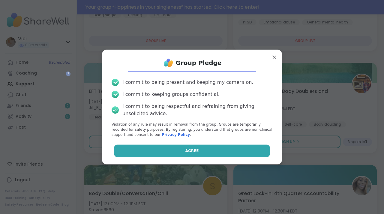
click at [237, 147] on button "Agree" at bounding box center [192, 150] width 156 height 13
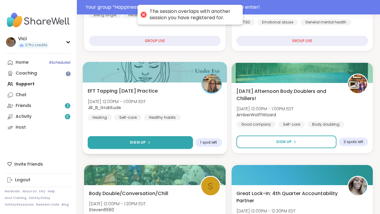
click at [182, 146] on button "Sign Up" at bounding box center [140, 142] width 105 height 13
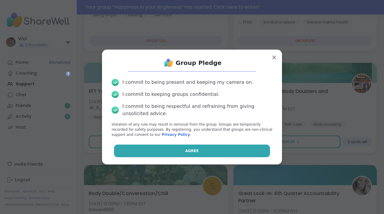
click at [187, 151] on span "Agree" at bounding box center [193, 150] width 14 height 5
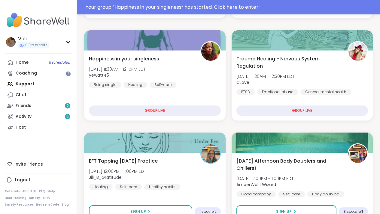
scroll to position [167, 0]
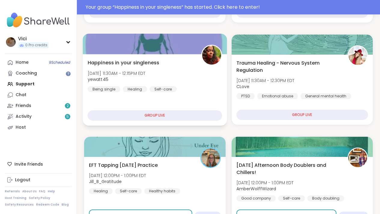
click at [175, 54] on div at bounding box center [155, 44] width 144 height 20
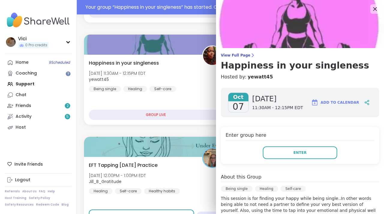
click at [362, 13] on img at bounding box center [300, 24] width 168 height 48
click at [371, 12] on icon at bounding box center [375, 9] width 8 height 8
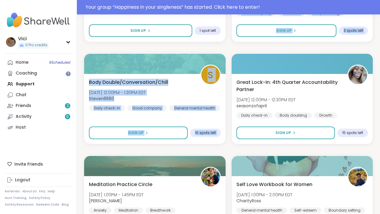
drag, startPoint x: 384, startPoint y: 40, endPoint x: 381, endPoint y: 51, distance: 11.2
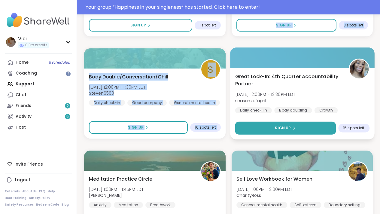
click at [297, 124] on button "Sign Up" at bounding box center [285, 128] width 101 height 13
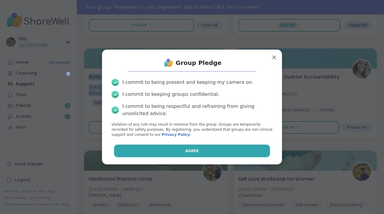
click at [241, 155] on button "Agree" at bounding box center [192, 150] width 156 height 13
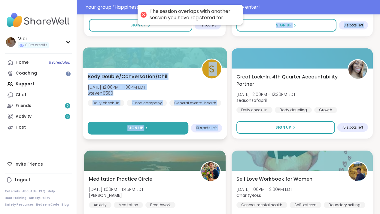
click at [181, 126] on button "Sign Up" at bounding box center [138, 128] width 101 height 13
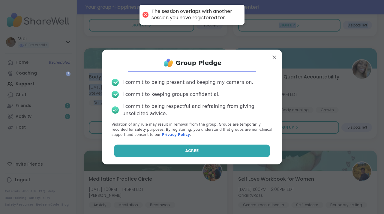
click at [179, 144] on button "Agree" at bounding box center [192, 150] width 156 height 13
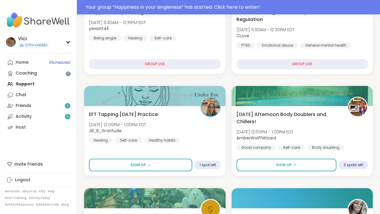
scroll to position [216, 0]
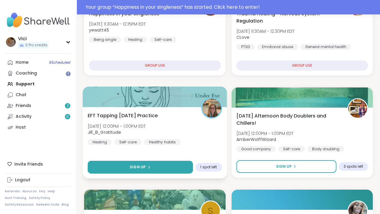
click at [174, 166] on button "Sign Up" at bounding box center [140, 167] width 105 height 13
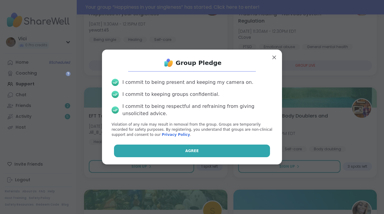
click at [185, 144] on button "Agree" at bounding box center [192, 150] width 156 height 13
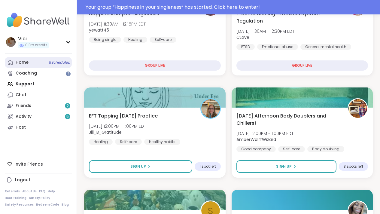
click at [54, 64] on span "9 Scheduled" at bounding box center [59, 62] width 21 height 5
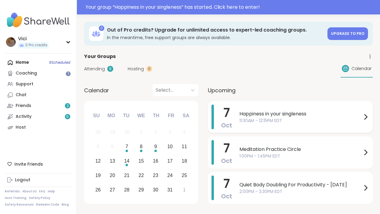
click at [363, 113] on icon at bounding box center [365, 116] width 7 height 7
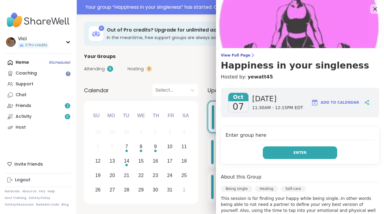
click at [322, 158] on button "Enter" at bounding box center [300, 152] width 74 height 13
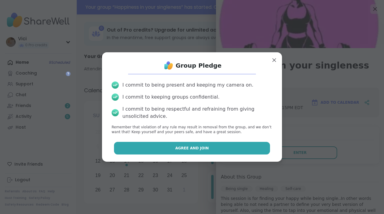
click at [235, 153] on button "Agree and Join" at bounding box center [192, 148] width 156 height 13
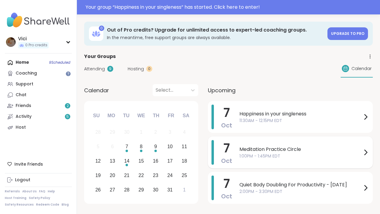
click at [242, 155] on span "1:00PM - 1:45PM EDT" at bounding box center [300, 156] width 122 height 6
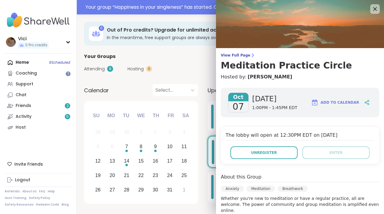
click at [203, 140] on div "Calendar Select... Previous Month Next Month [DATE] Su Mo Tu We Th Fr Sa 28 29 …" at bounding box center [230, 145] width 293 height 122
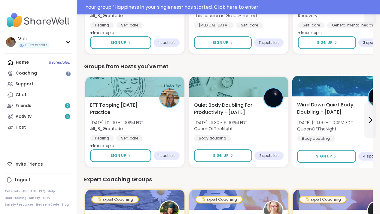
scroll to position [273, 0]
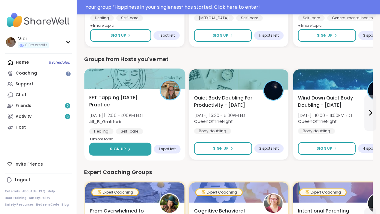
click at [135, 149] on button "Sign Up" at bounding box center [120, 149] width 62 height 13
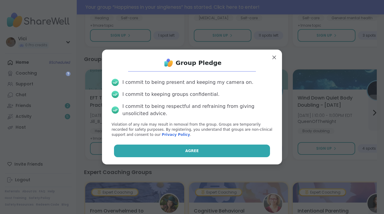
click at [144, 153] on button "Agree" at bounding box center [192, 150] width 156 height 13
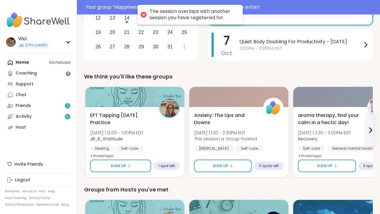
scroll to position [42, 0]
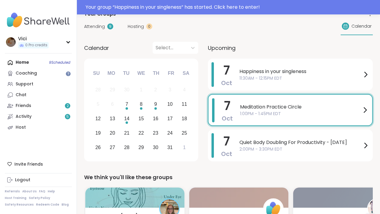
click at [325, 113] on span "1:00PM - 1:45PM EDT" at bounding box center [300, 113] width 121 height 6
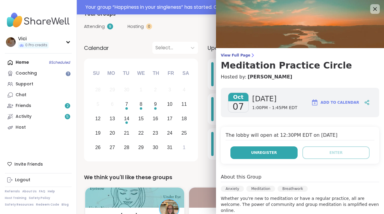
click at [281, 151] on button "Unregister" at bounding box center [264, 152] width 67 height 13
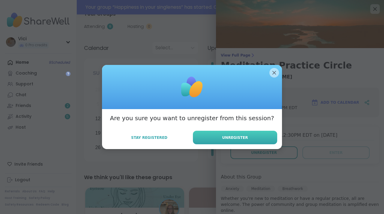
click at [257, 136] on button "Unregister" at bounding box center [235, 138] width 84 height 14
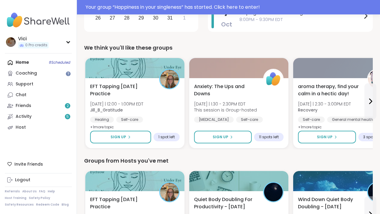
scroll to position [184, 0]
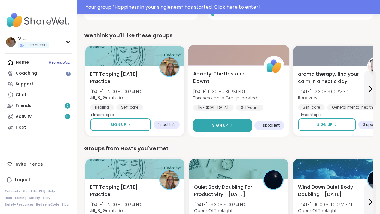
click at [240, 123] on button "Sign Up" at bounding box center [222, 125] width 59 height 13
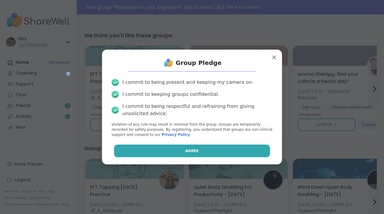
click at [216, 154] on button "Agree" at bounding box center [192, 150] width 156 height 13
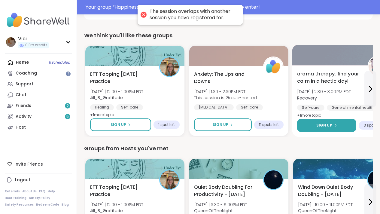
click at [315, 127] on button "Sign Up" at bounding box center [326, 125] width 59 height 13
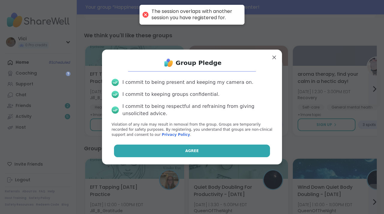
click at [237, 155] on button "Agree" at bounding box center [192, 150] width 156 height 13
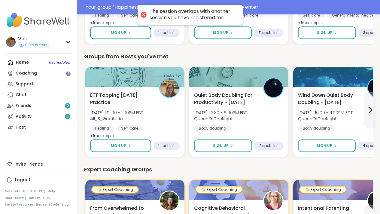
scroll to position [288, 0]
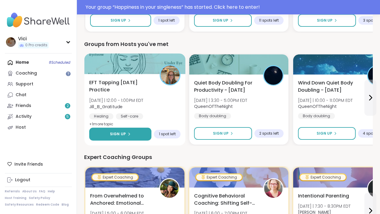
click at [142, 134] on button "Sign Up" at bounding box center [120, 134] width 62 height 13
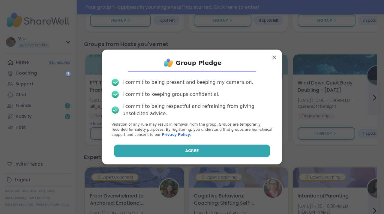
click at [154, 149] on button "Agree" at bounding box center [192, 150] width 156 height 13
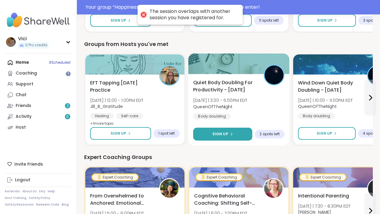
click at [222, 134] on span "Sign Up" at bounding box center [220, 133] width 16 height 5
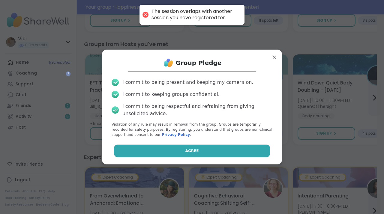
click at [214, 148] on button "Agree" at bounding box center [192, 150] width 156 height 13
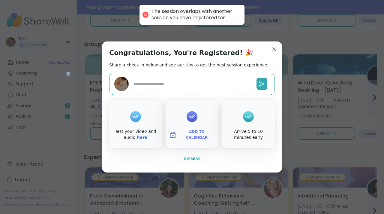
click at [197, 159] on span "Dismiss" at bounding box center [192, 159] width 17 height 4
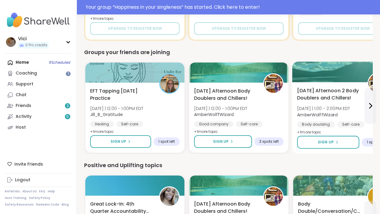
scroll to position [503, 0]
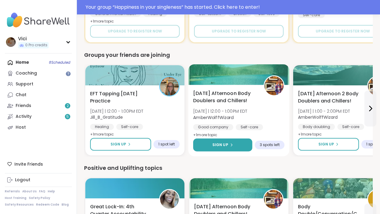
click at [237, 144] on button "Sign Up" at bounding box center [222, 144] width 59 height 13
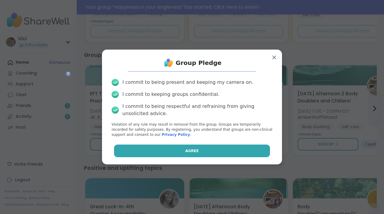
click at [213, 152] on button "Agree" at bounding box center [192, 150] width 156 height 13
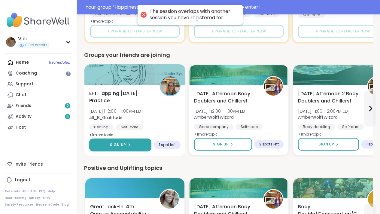
click at [141, 147] on button "Sign Up" at bounding box center [120, 144] width 62 height 13
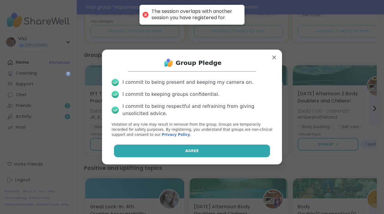
click at [145, 152] on button "Agree" at bounding box center [192, 150] width 156 height 13
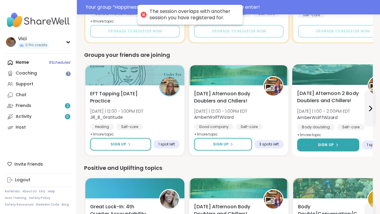
click at [331, 141] on button "Sign Up" at bounding box center [328, 144] width 62 height 13
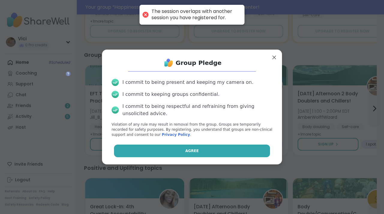
click at [255, 150] on button "Agree" at bounding box center [192, 150] width 156 height 13
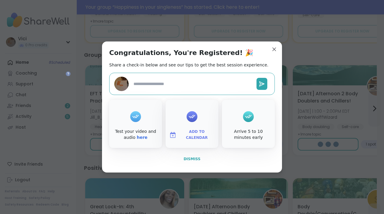
type textarea "*"
click at [198, 157] on button "Dismiss" at bounding box center [192, 158] width 166 height 13
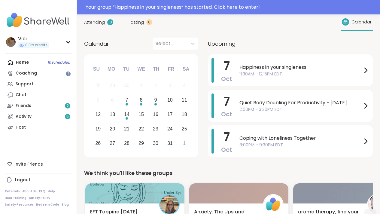
scroll to position [46, 0]
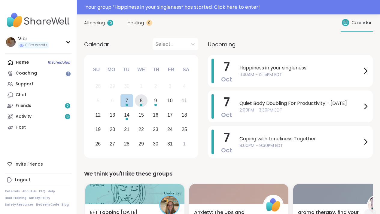
click at [141, 99] on div "8" at bounding box center [141, 100] width 3 height 8
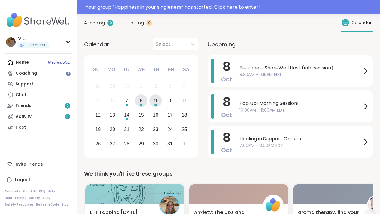
click at [151, 104] on div "9" at bounding box center [155, 100] width 13 height 13
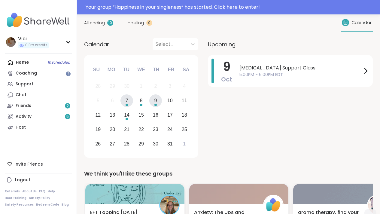
click at [128, 105] on div "Choose Tuesday, October 7th, 2025" at bounding box center [126, 105] width 2 height 2
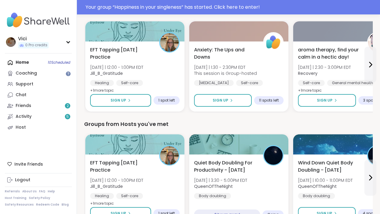
scroll to position [215, 0]
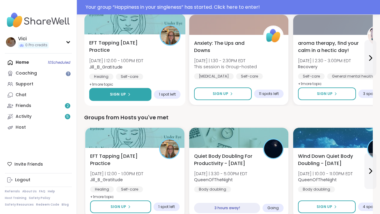
click at [138, 90] on button "Sign Up" at bounding box center [120, 94] width 62 height 13
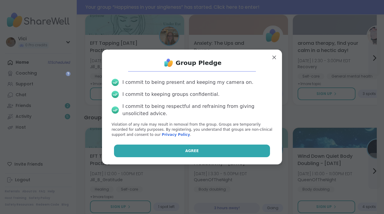
click at [162, 156] on button "Agree" at bounding box center [192, 150] width 156 height 13
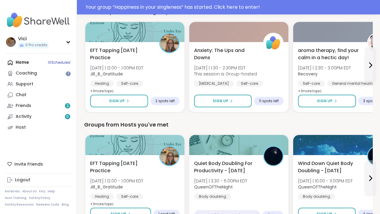
scroll to position [186, 0]
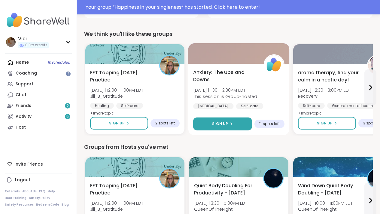
click at [220, 125] on span "Sign Up" at bounding box center [220, 123] width 16 height 5
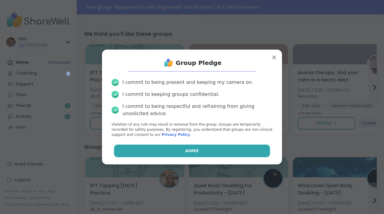
click at [211, 147] on button "Agree" at bounding box center [192, 150] width 156 height 13
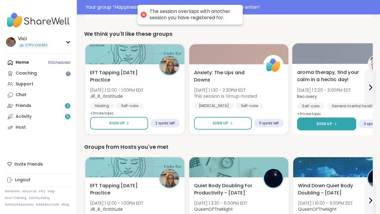
click at [305, 119] on button "Sign Up" at bounding box center [326, 123] width 59 height 13
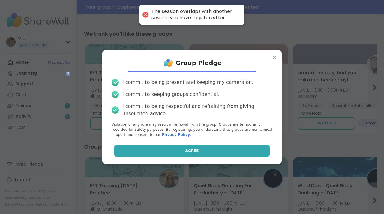
click at [243, 146] on button "Agree" at bounding box center [192, 150] width 156 height 13
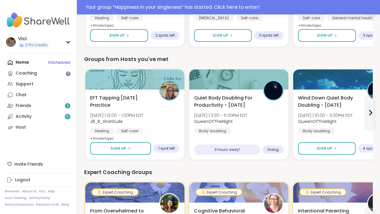
scroll to position [236, 0]
